Goal: Task Accomplishment & Management: Manage account settings

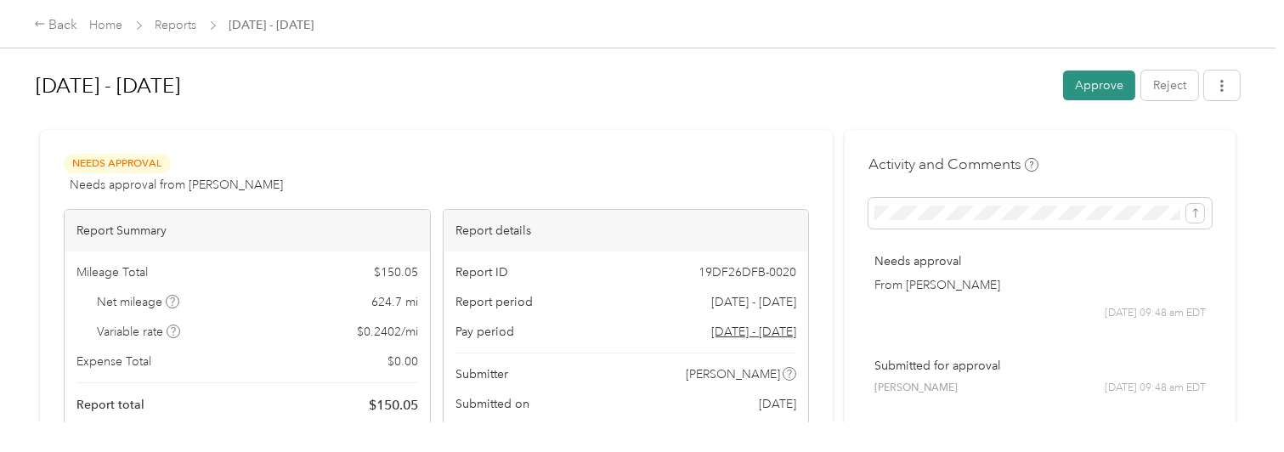
click at [1098, 90] on button "Approve" at bounding box center [1099, 86] width 72 height 30
